Goal: Task Accomplishment & Management: Manage account settings

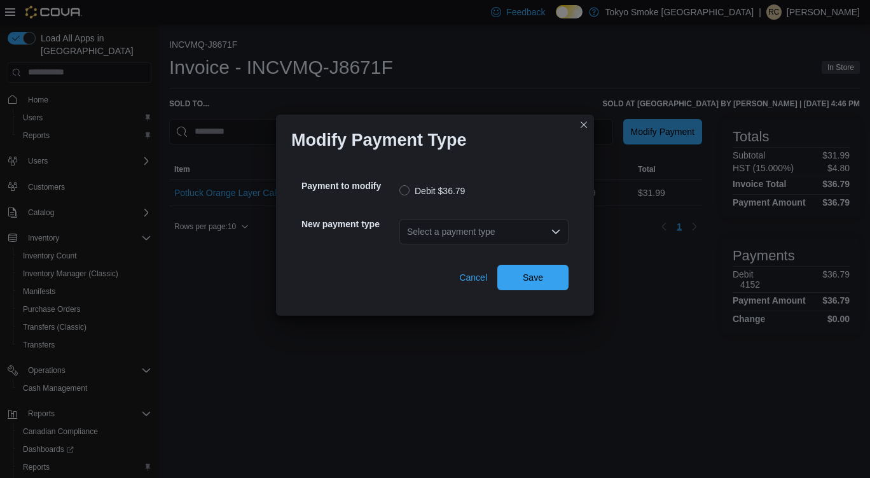
click at [556, 235] on icon "Open list of options" at bounding box center [556, 231] width 10 height 10
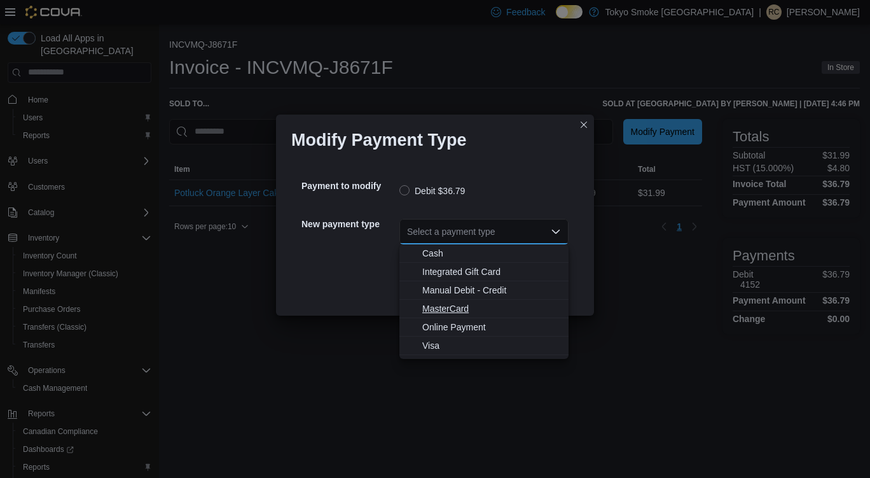
click at [454, 312] on span "MasterCard" at bounding box center [491, 308] width 139 height 13
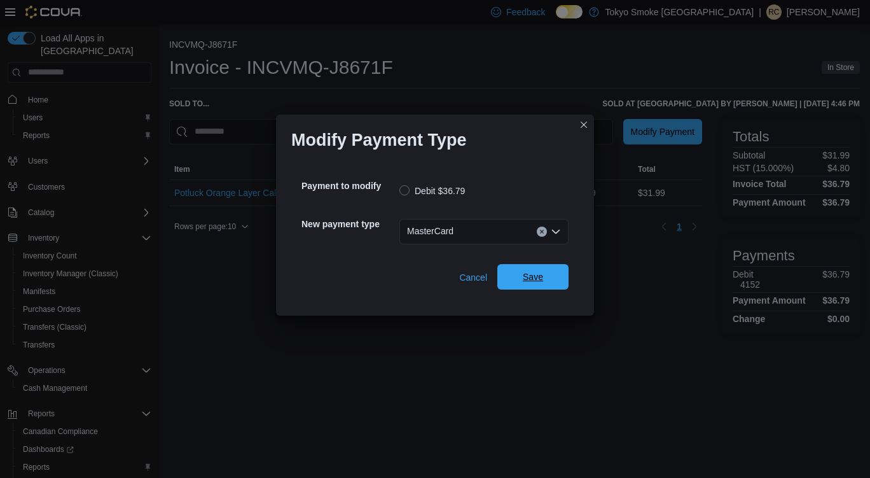
click at [539, 273] on span "Save" at bounding box center [533, 276] width 20 height 13
click at [551, 233] on icon "Open list of options" at bounding box center [556, 231] width 10 height 10
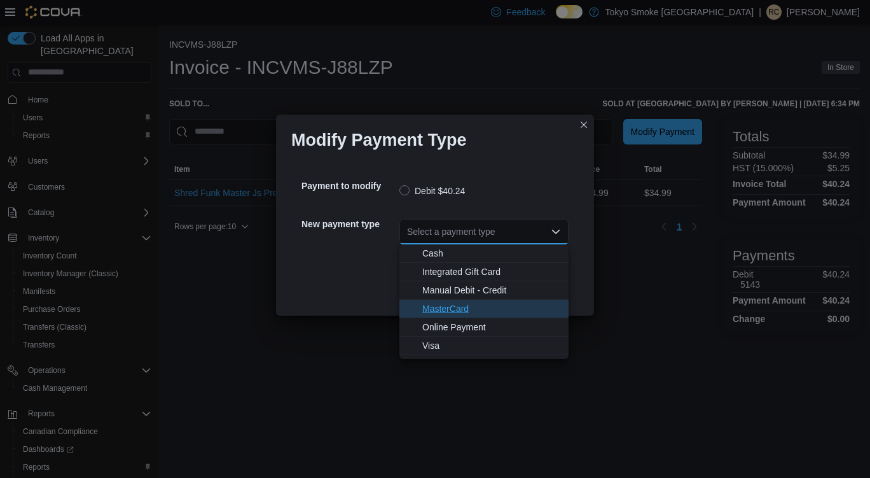
click at [456, 314] on span "MasterCard" at bounding box center [491, 308] width 139 height 13
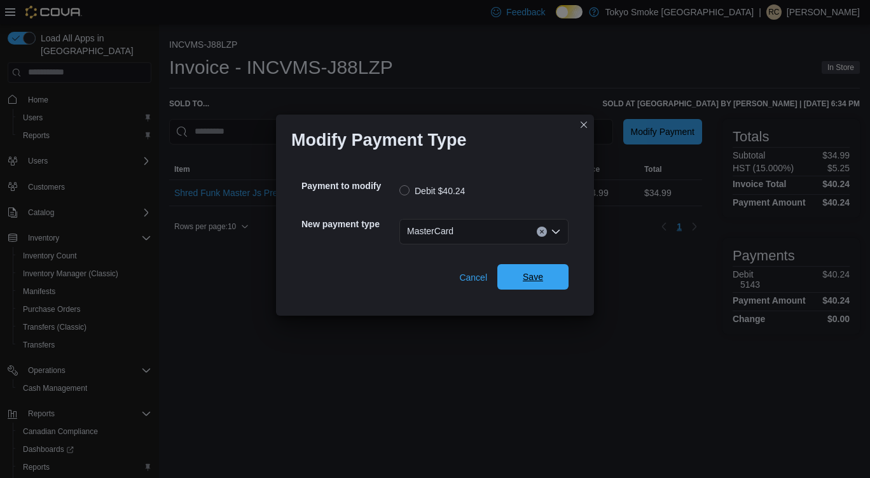
click at [527, 277] on span "Save" at bounding box center [533, 276] width 20 height 13
click at [551, 225] on div "Select a payment type" at bounding box center [483, 231] width 169 height 25
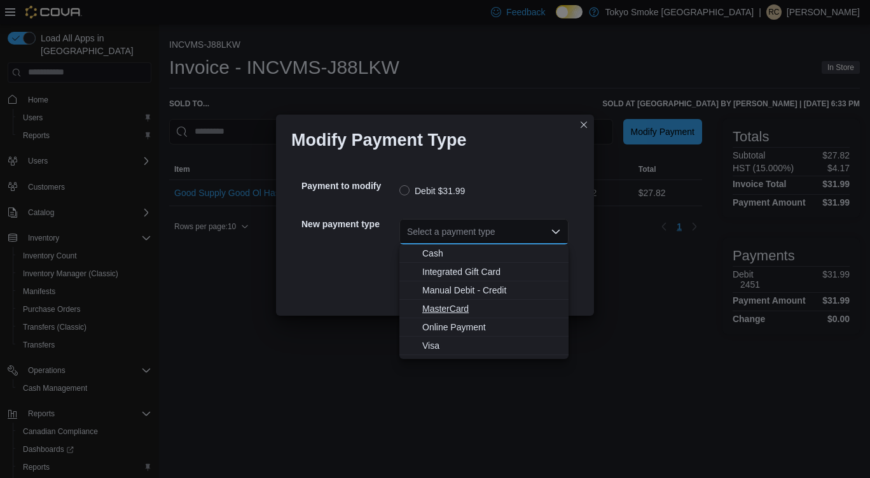
click at [461, 309] on span "MasterCard" at bounding box center [491, 308] width 139 height 13
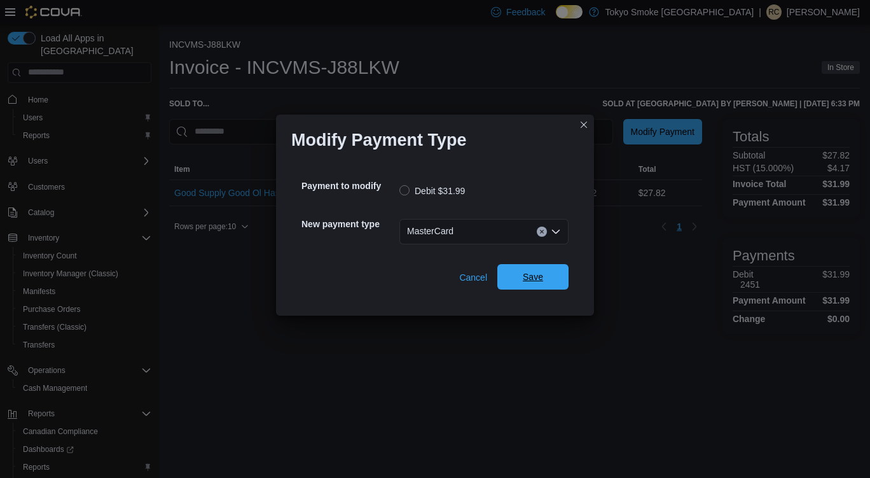
click at [537, 279] on span "Save" at bounding box center [533, 276] width 20 height 13
click at [553, 234] on icon "Open list of options" at bounding box center [556, 231] width 10 height 10
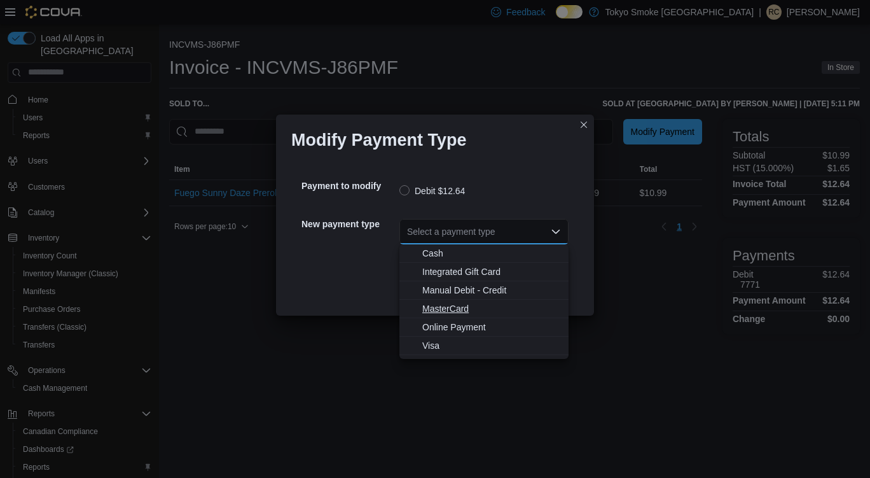
click at [448, 312] on span "MasterCard" at bounding box center [491, 308] width 139 height 13
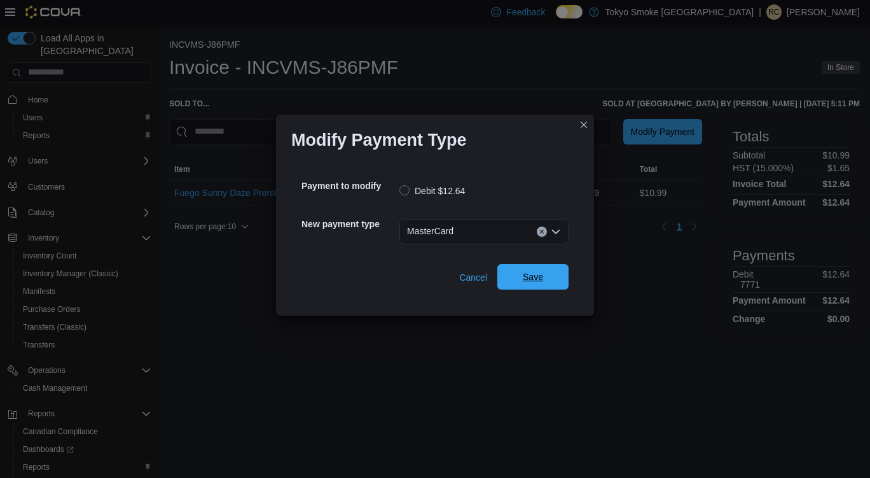
click at [535, 276] on span "Save" at bounding box center [533, 276] width 20 height 13
click at [548, 241] on div "Select a payment type" at bounding box center [483, 231] width 169 height 25
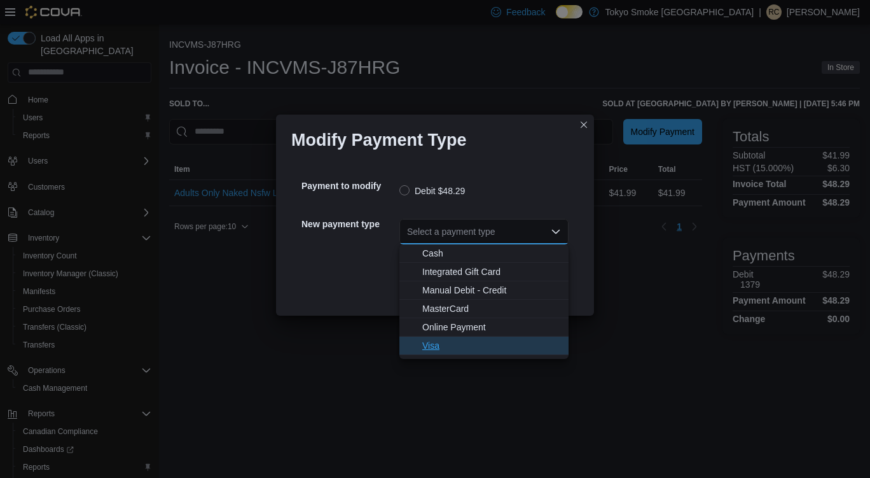
click at [430, 344] on span "Visa" at bounding box center [491, 345] width 139 height 13
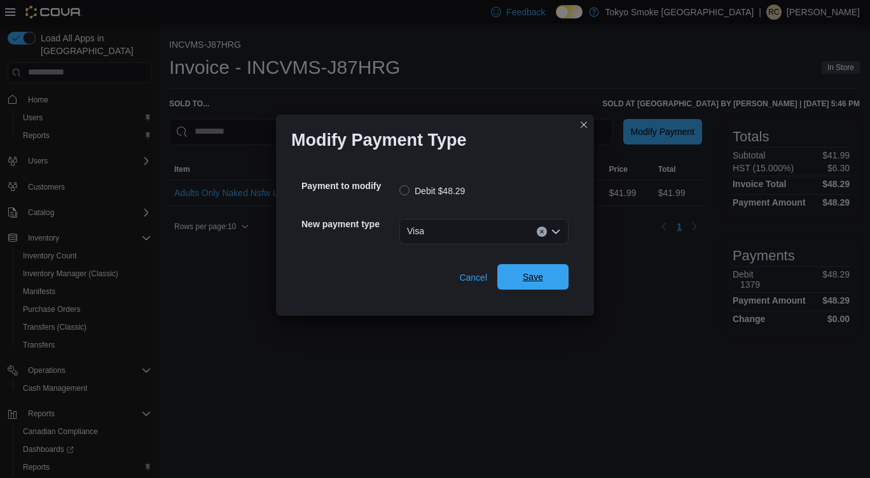
click at [532, 286] on span "Save" at bounding box center [533, 276] width 56 height 25
click at [553, 231] on icon "Open list of options" at bounding box center [556, 232] width 8 height 4
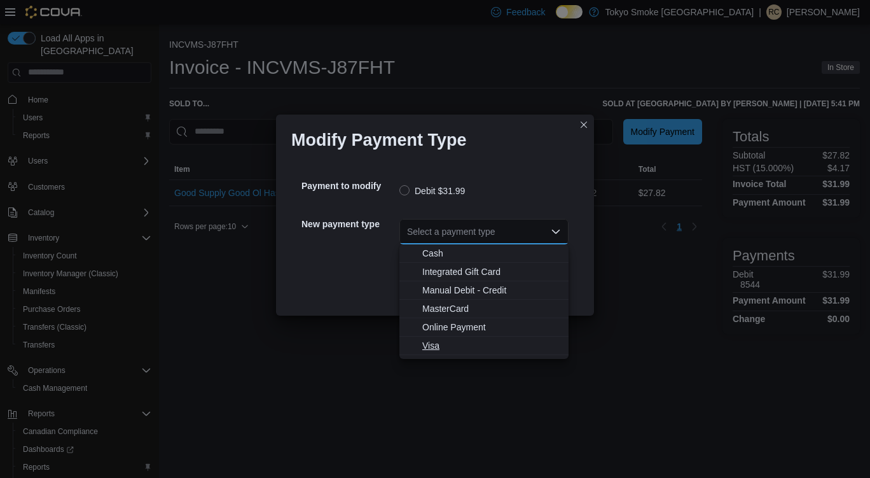
click at [433, 343] on span "Visa" at bounding box center [491, 345] width 139 height 13
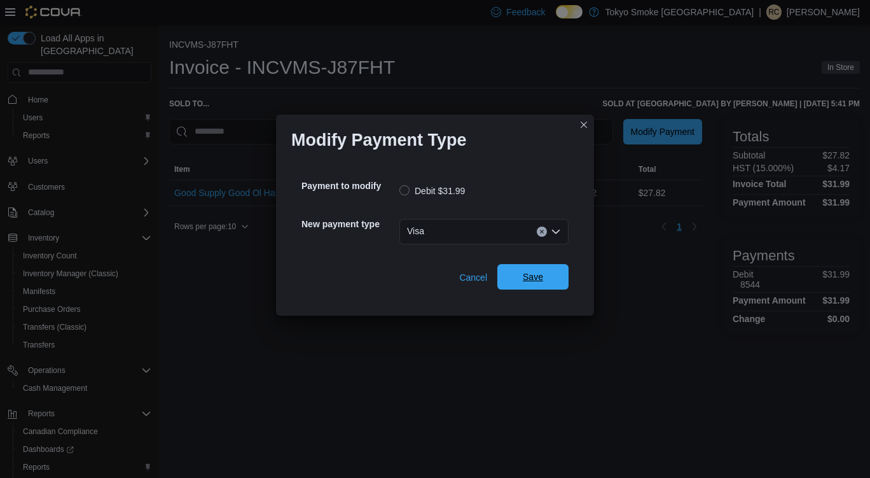
click at [544, 281] on span "Save" at bounding box center [533, 276] width 56 height 25
